Goal: Task Accomplishment & Management: Complete application form

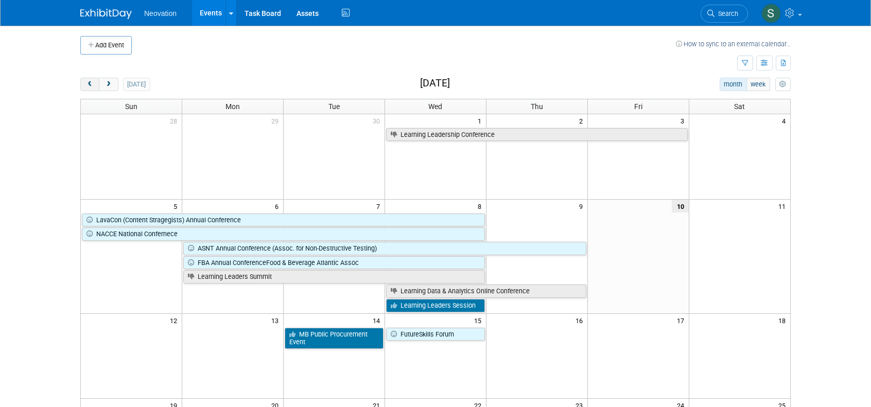
click at [85, 84] on button "prev" at bounding box center [89, 84] width 19 height 13
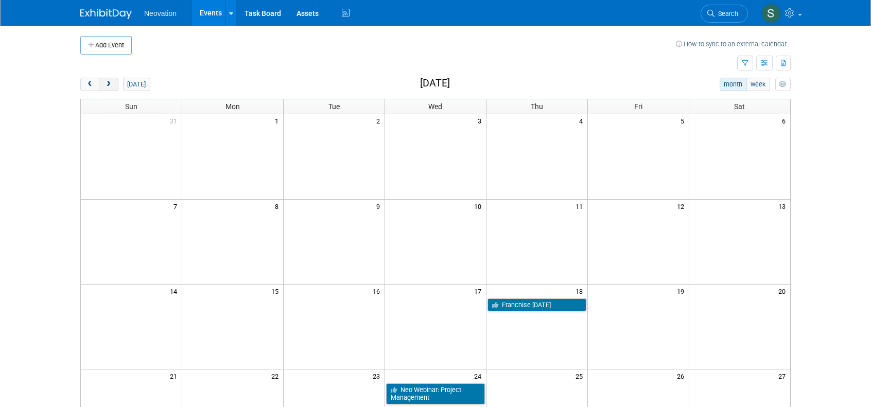
click at [109, 84] on span "next" at bounding box center [109, 84] width 8 height 7
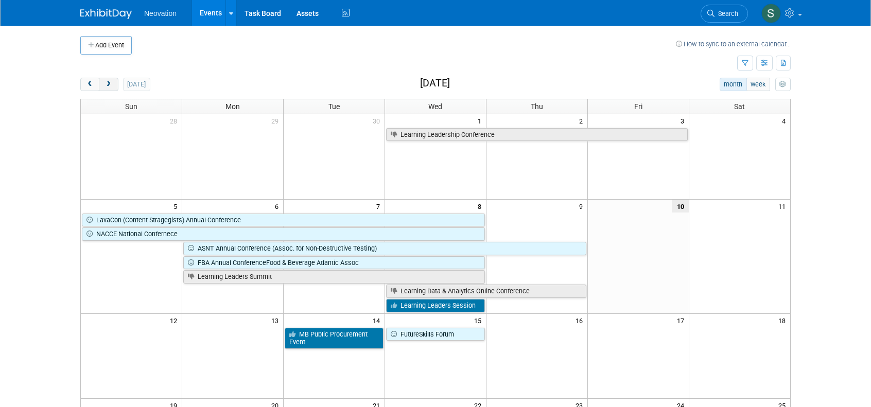
click at [109, 84] on span "next" at bounding box center [109, 84] width 8 height 7
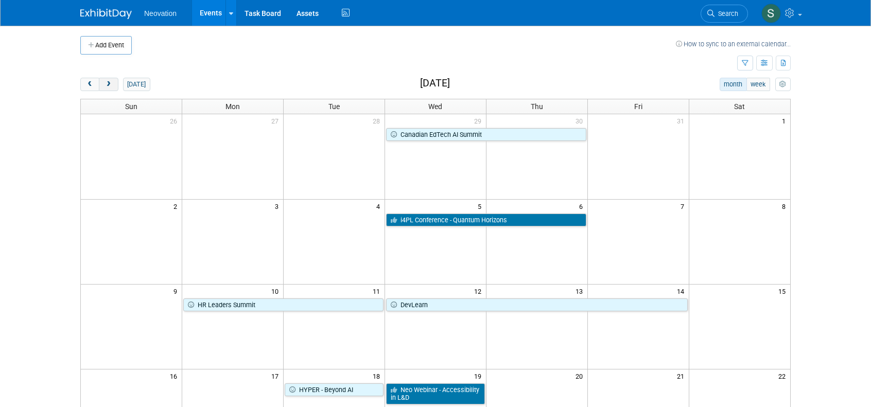
click at [106, 78] on button "next" at bounding box center [108, 84] width 19 height 13
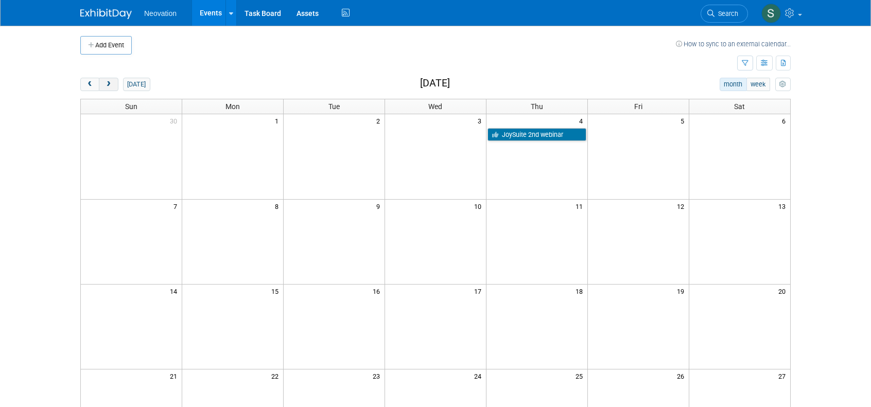
click at [106, 78] on button "next" at bounding box center [108, 84] width 19 height 13
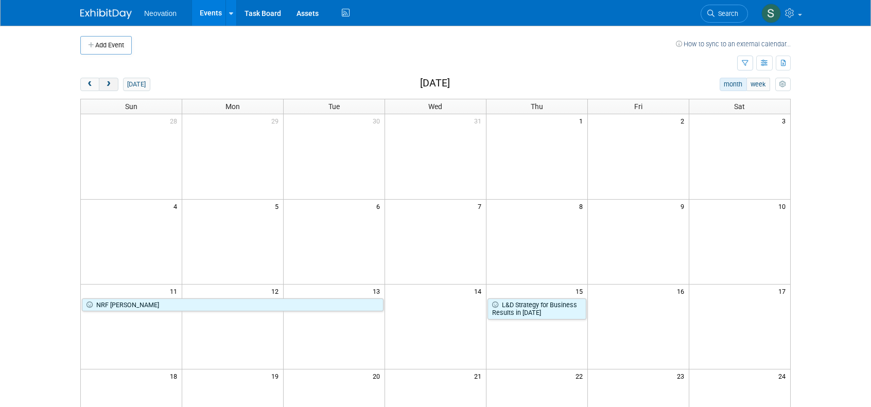
click at [106, 78] on button "next" at bounding box center [108, 84] width 19 height 13
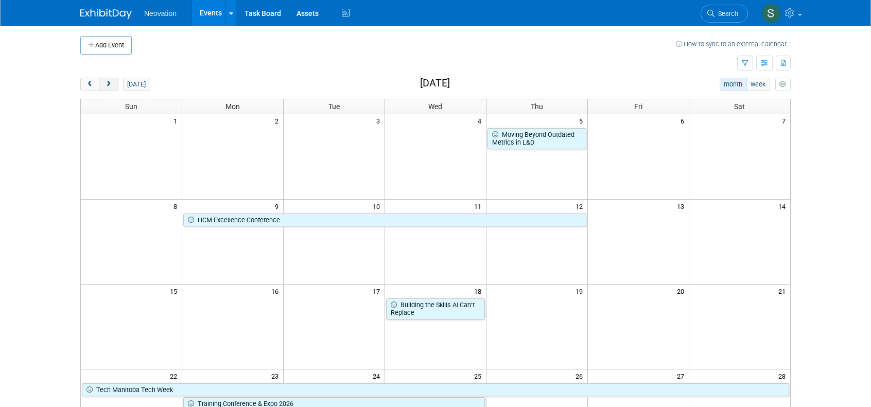
click at [106, 78] on button "next" at bounding box center [108, 84] width 19 height 13
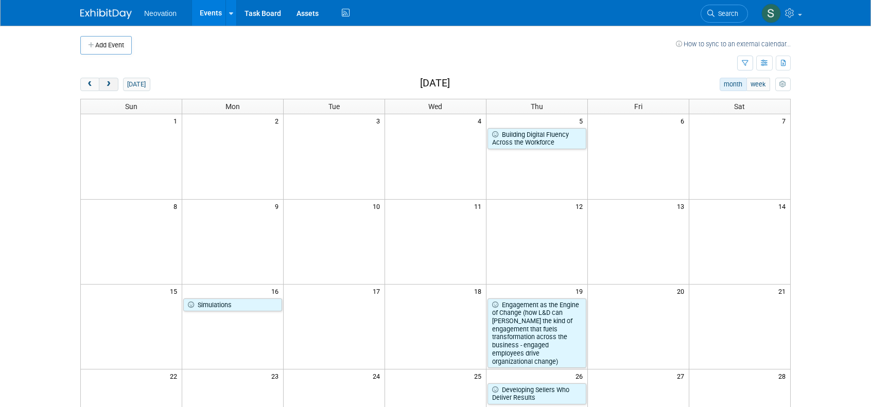
click at [106, 78] on button "next" at bounding box center [108, 84] width 19 height 13
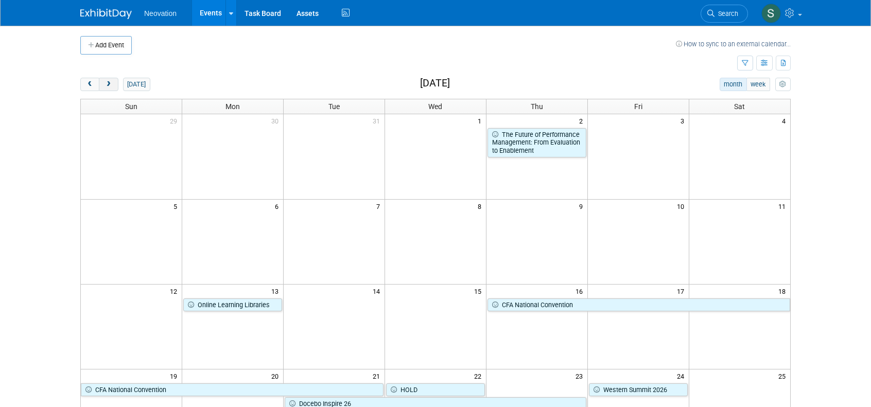
click at [106, 78] on button "next" at bounding box center [108, 84] width 19 height 13
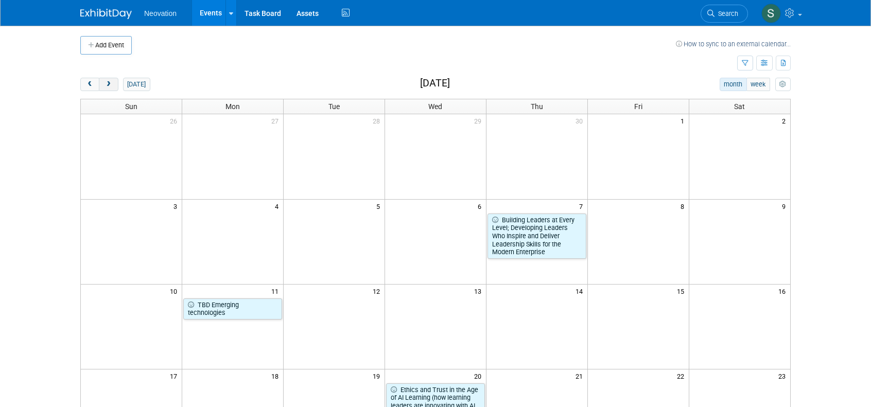
click at [106, 78] on button "next" at bounding box center [108, 84] width 19 height 13
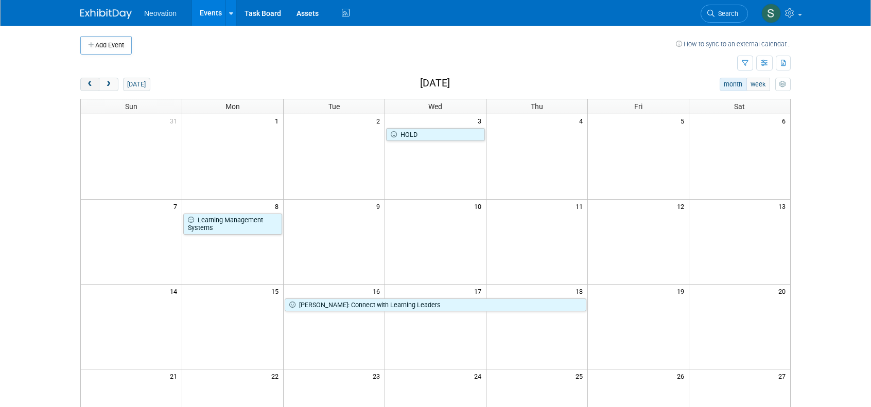
click at [85, 81] on button "prev" at bounding box center [89, 84] width 19 height 13
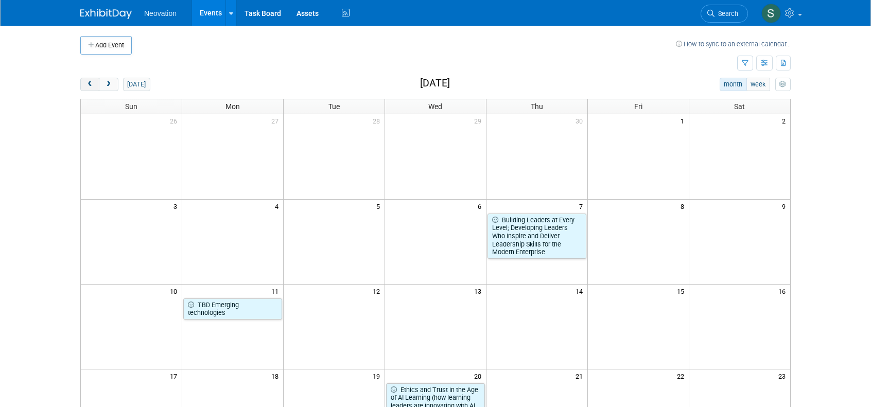
click at [85, 81] on button "prev" at bounding box center [89, 84] width 19 height 13
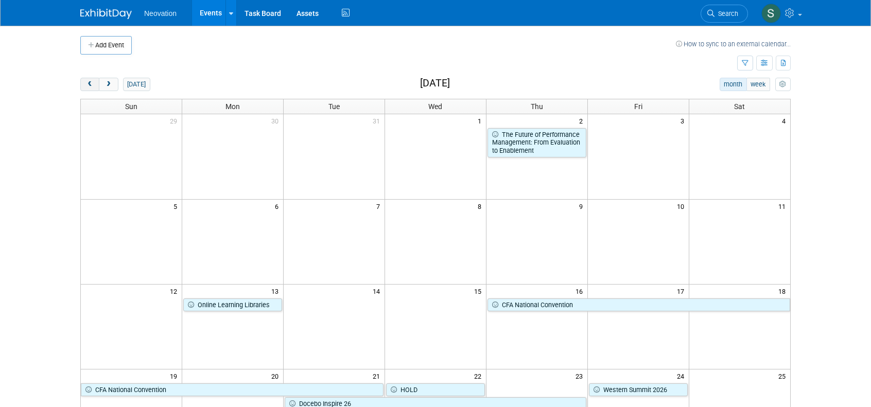
click at [85, 81] on button "prev" at bounding box center [89, 84] width 19 height 13
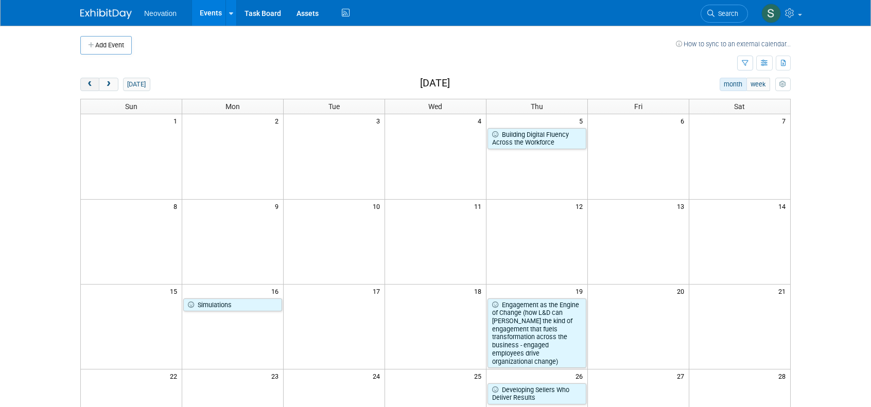
click at [85, 81] on button "prev" at bounding box center [89, 84] width 19 height 13
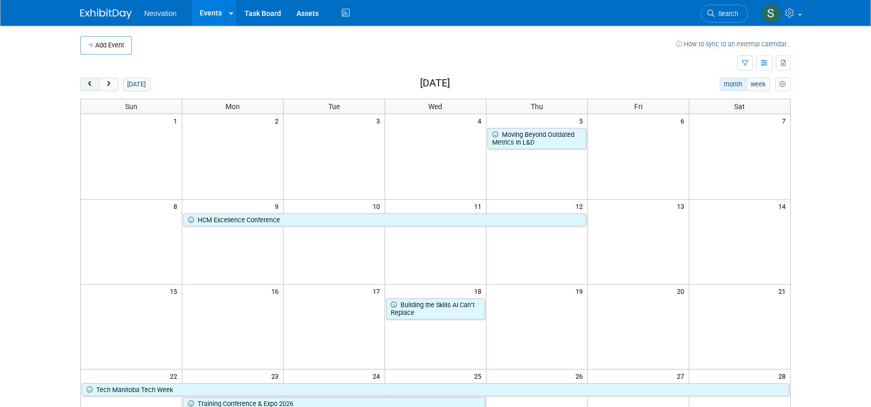
click at [85, 81] on button "prev" at bounding box center [89, 84] width 19 height 13
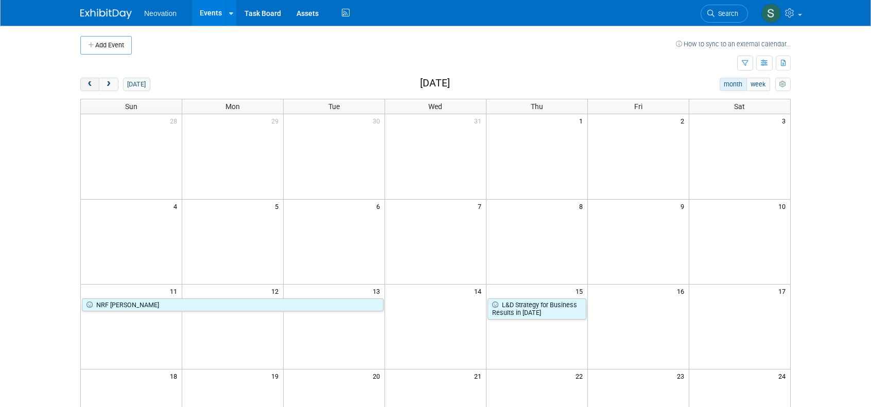
click at [85, 81] on button "prev" at bounding box center [89, 84] width 19 height 13
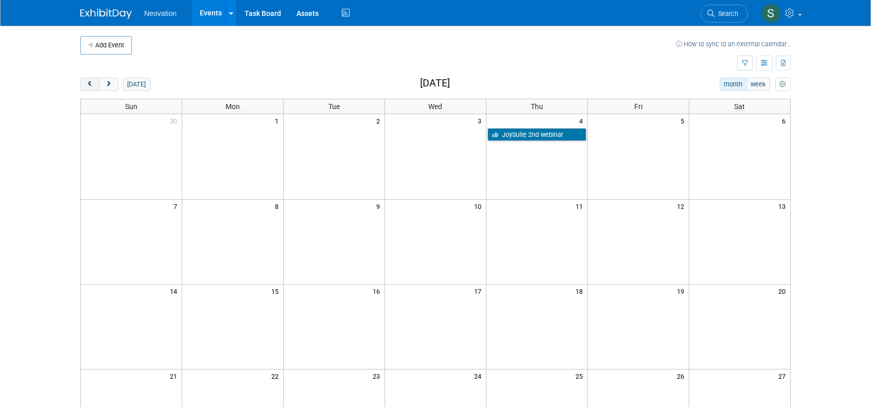
click at [85, 81] on button "prev" at bounding box center [89, 84] width 19 height 13
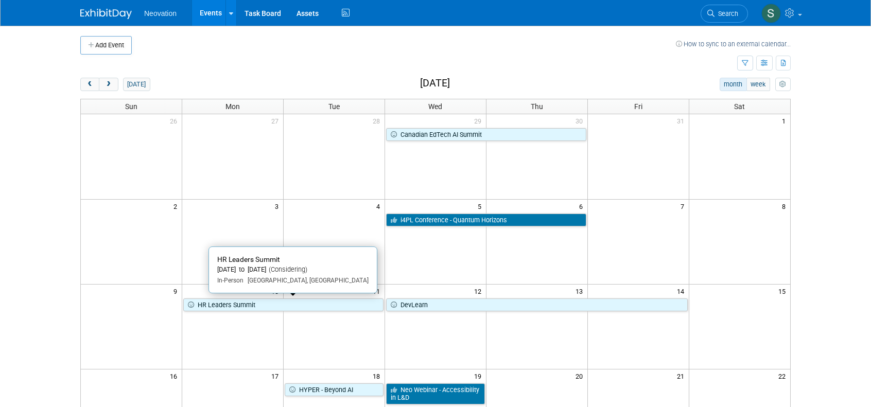
drag, startPoint x: 265, startPoint y: 341, endPoint x: 264, endPoint y: 362, distance: 21.1
drag, startPoint x: 264, startPoint y: 362, endPoint x: 107, endPoint y: 81, distance: 321.9
click at [107, 81] on span "next" at bounding box center [109, 84] width 8 height 7
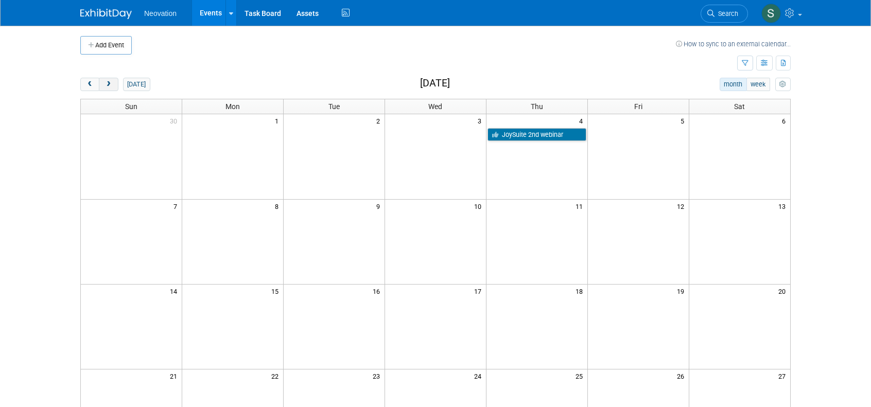
click at [107, 81] on span "next" at bounding box center [109, 84] width 8 height 7
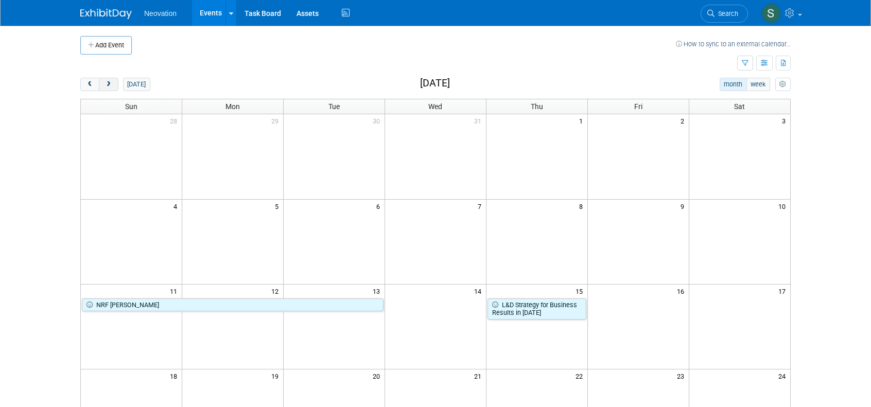
click at [107, 81] on span "next" at bounding box center [109, 84] width 8 height 7
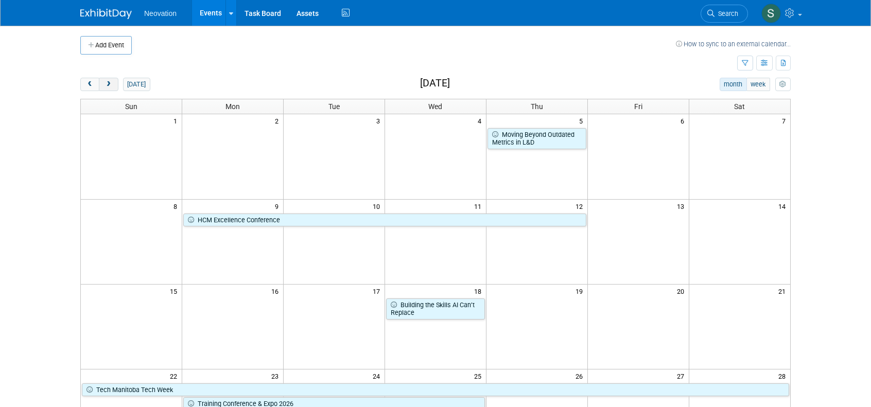
click at [107, 81] on span "next" at bounding box center [109, 84] width 8 height 7
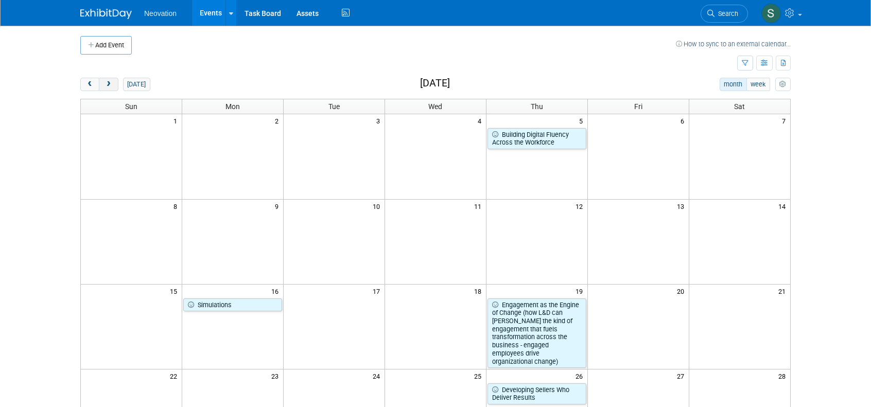
click at [107, 81] on span "next" at bounding box center [109, 84] width 8 height 7
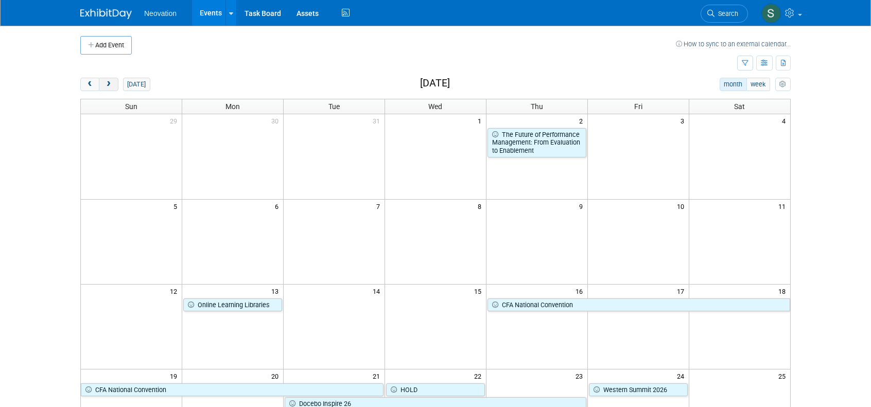
click at [107, 81] on span "next" at bounding box center [109, 84] width 8 height 7
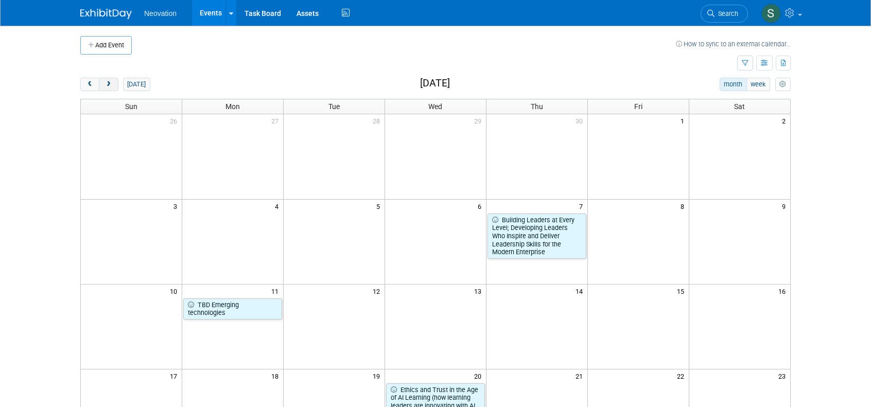
click at [107, 81] on span "next" at bounding box center [109, 84] width 8 height 7
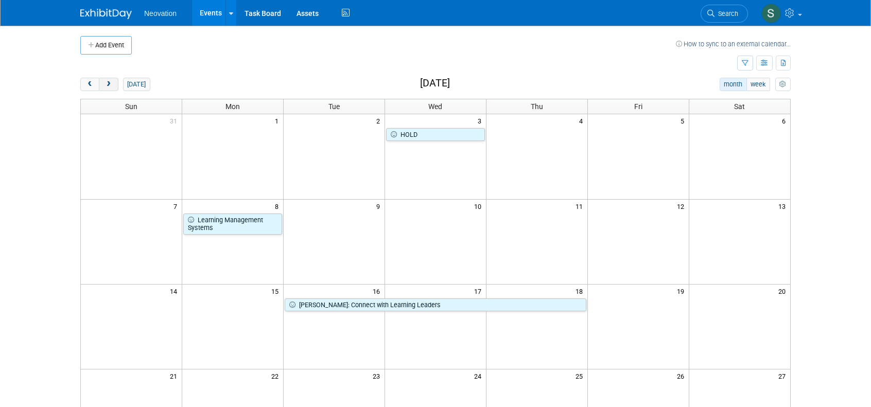
click at [107, 81] on span "next" at bounding box center [109, 84] width 8 height 7
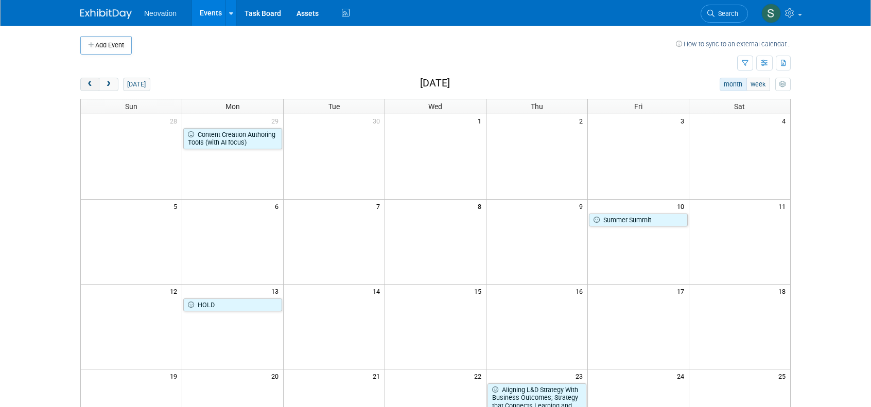
click at [88, 83] on span "prev" at bounding box center [90, 84] width 8 height 7
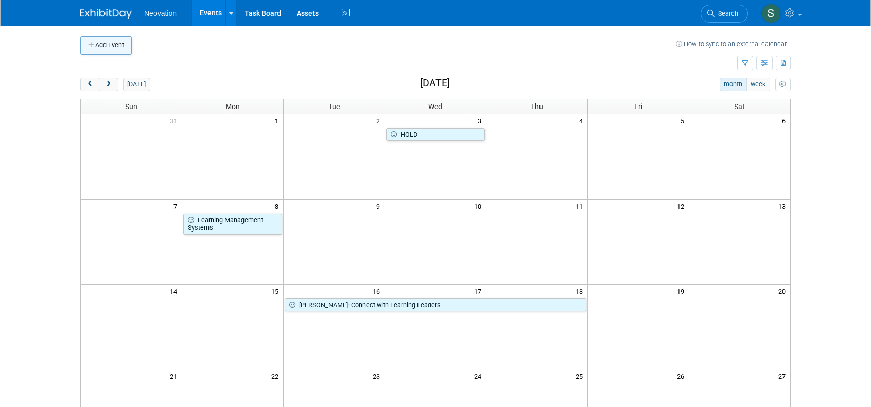
click at [116, 40] on button "Add Event" at bounding box center [106, 45] width 52 height 19
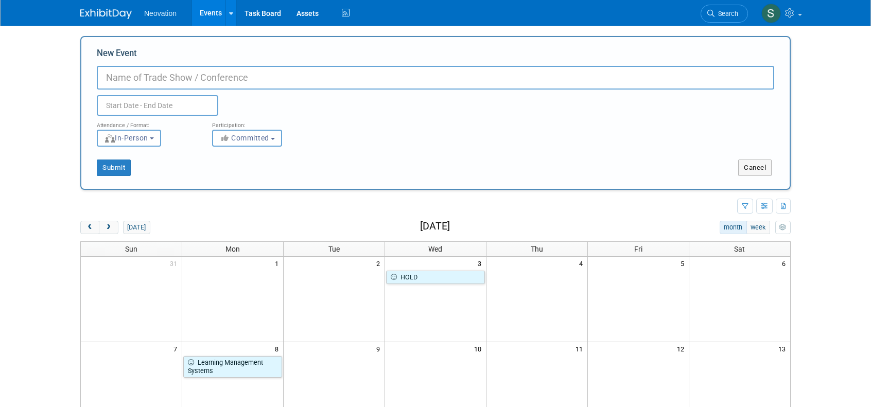
click at [193, 78] on input "New Event" at bounding box center [436, 78] width 678 height 24
type input "FutureFest (HR Summit) - waiting for actual dates"
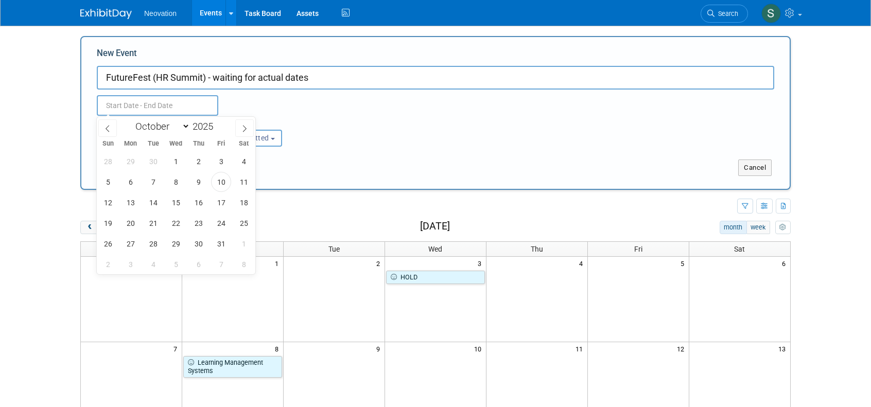
click at [154, 102] on input "text" at bounding box center [158, 105] width 122 height 21
click at [242, 125] on icon at bounding box center [244, 128] width 7 height 7
click at [242, 128] on icon at bounding box center [244, 128] width 7 height 7
select select "11"
click at [242, 128] on icon at bounding box center [244, 128] width 7 height 7
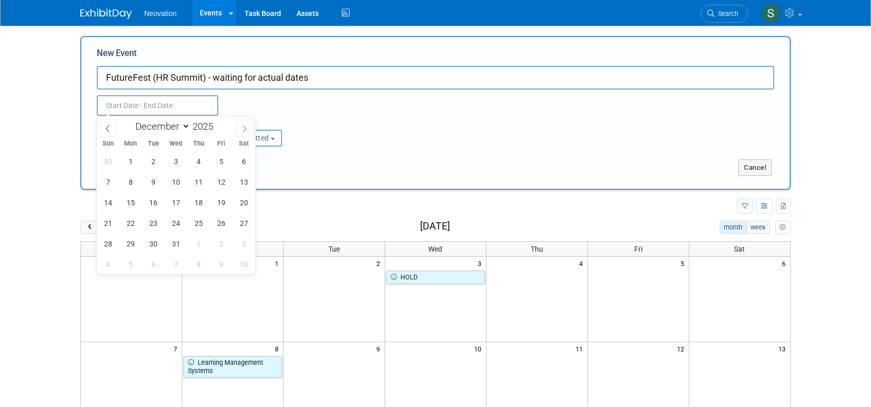
type input "2026"
click at [242, 128] on icon at bounding box center [244, 128] width 7 height 7
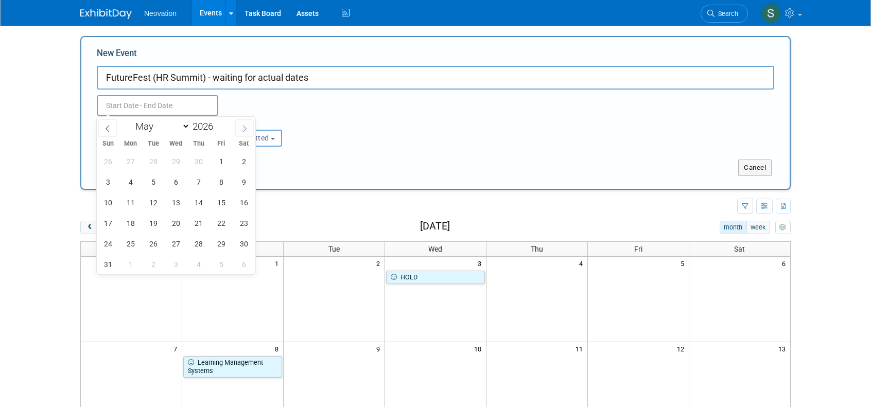
click at [242, 128] on icon at bounding box center [244, 128] width 7 height 7
select select "5"
click at [128, 155] on span "1" at bounding box center [131, 161] width 20 height 20
type input "[DATE] to [DATE]"
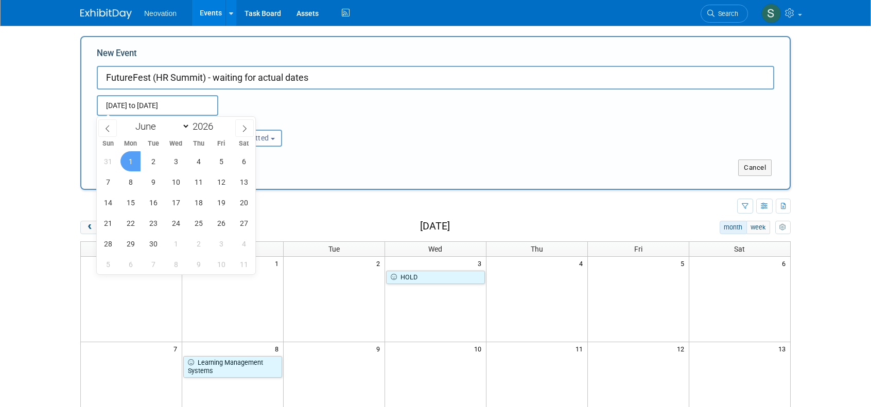
drag, startPoint x: 408, startPoint y: 123, endPoint x: 392, endPoint y: 125, distance: 16.1
click at [404, 124] on div "Attendance / Format: <img src="[URL][DOMAIN_NAME]" style="width: 19px; margin-t…" at bounding box center [435, 131] width 693 height 31
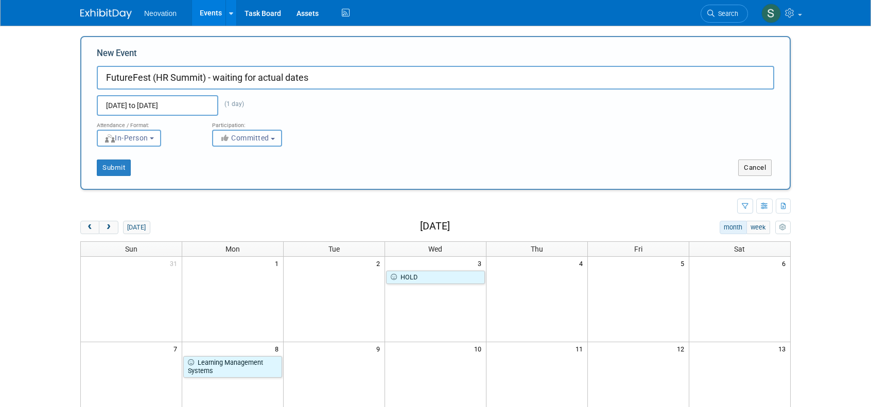
click at [257, 139] on span "Committed" at bounding box center [244, 138] width 50 height 8
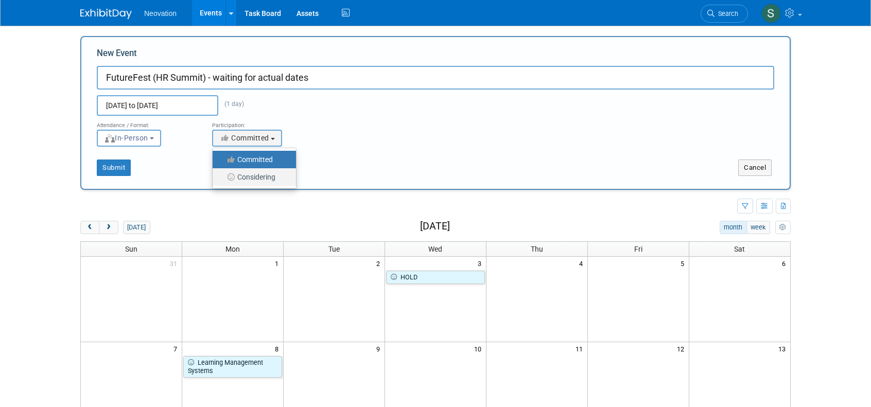
click at [250, 175] on label "Considering" at bounding box center [252, 176] width 68 height 13
click at [222, 175] on input "Considering" at bounding box center [218, 177] width 7 height 7
select select "2"
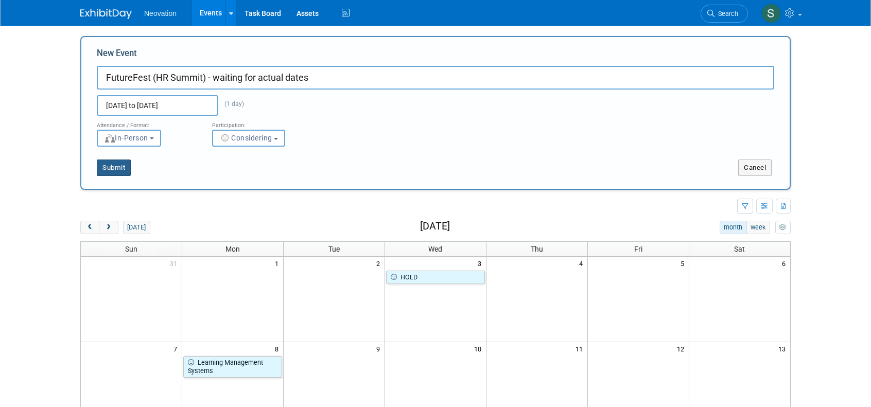
click at [121, 168] on button "Submit" at bounding box center [114, 168] width 34 height 16
